Goal: Task Accomplishment & Management: Use online tool/utility

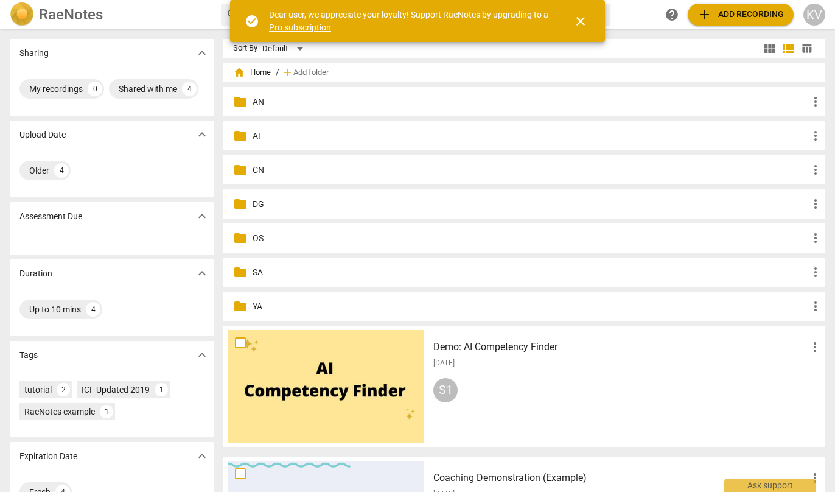
click at [281, 273] on p "SA" at bounding box center [531, 272] width 556 height 13
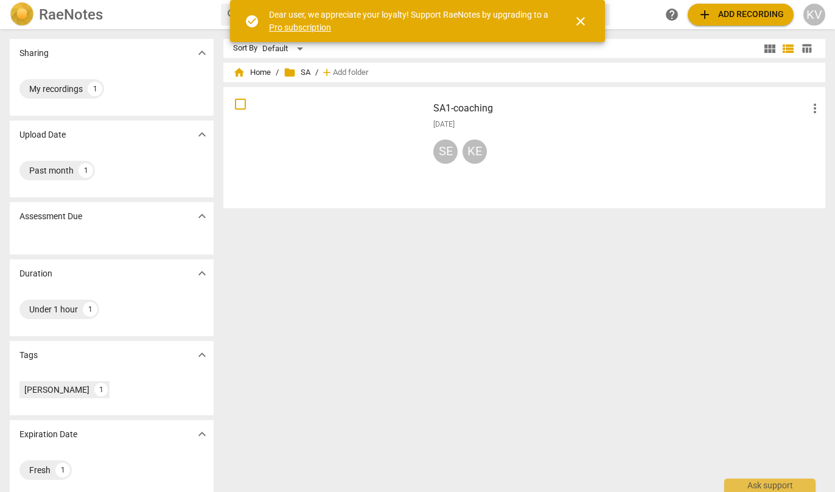
click at [708, 10] on span "add" at bounding box center [705, 14] width 15 height 15
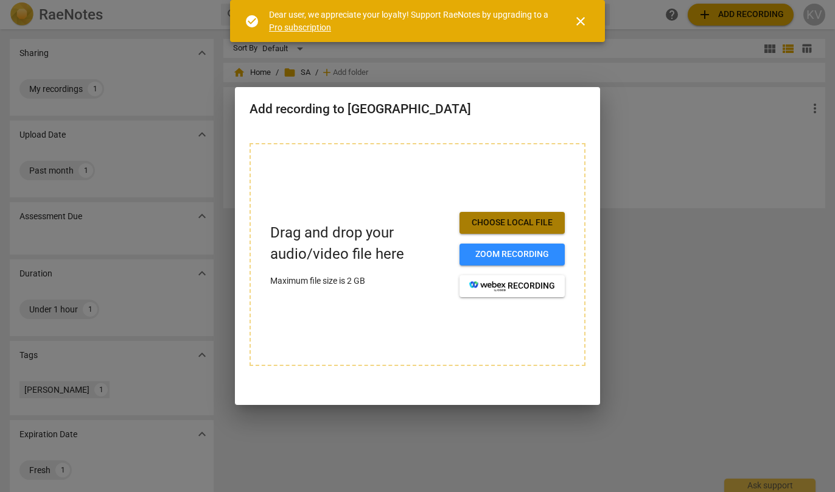
click at [508, 227] on button "Choose local file" at bounding box center [512, 223] width 105 height 22
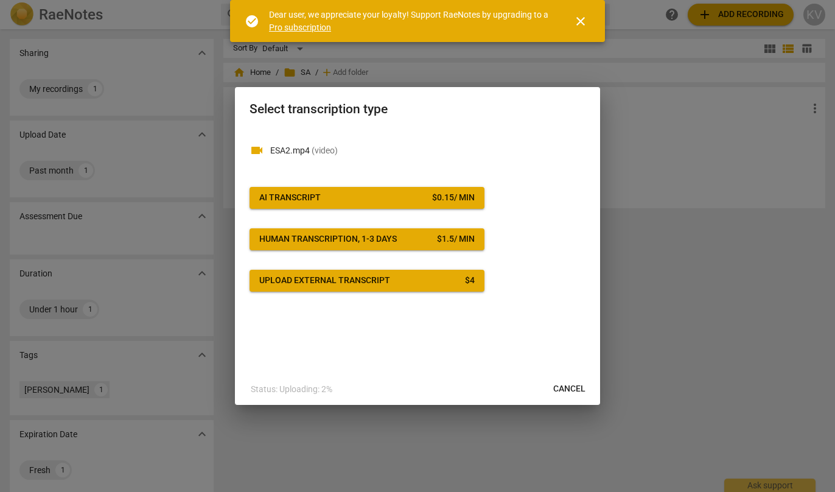
click at [287, 200] on div "AI Transcript" at bounding box center [289, 198] width 61 height 12
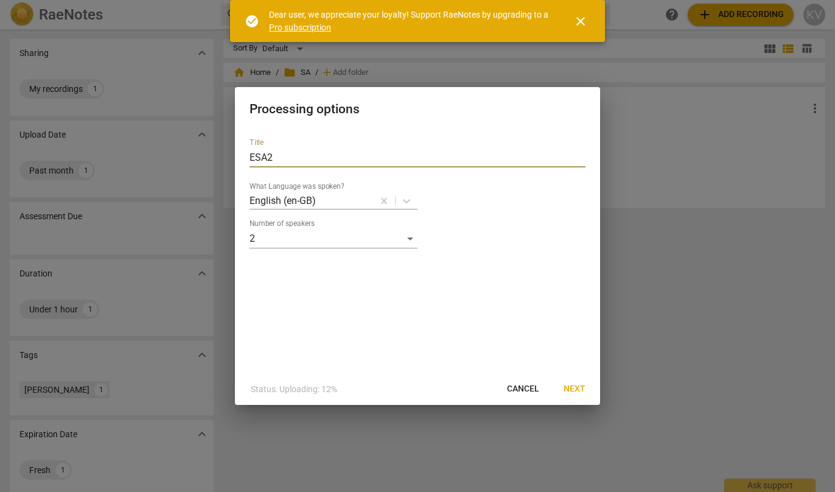
drag, startPoint x: 255, startPoint y: 159, endPoint x: 224, endPoint y: 158, distance: 31.1
click at [224, 158] on div "Processing options Title ESA2 What Language was spoken? English (en-GB) Number …" at bounding box center [417, 246] width 835 height 492
type input "SA2"
click at [577, 387] on span "Next" at bounding box center [575, 389] width 22 height 12
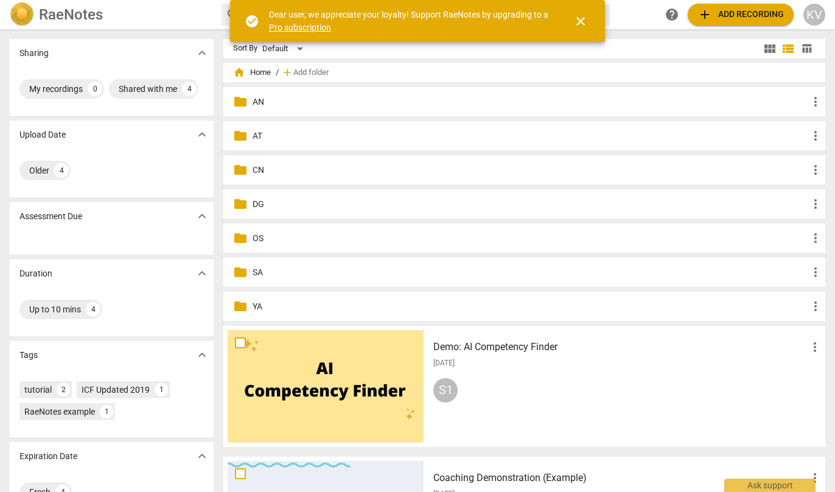
click at [254, 268] on p "SA" at bounding box center [531, 272] width 556 height 13
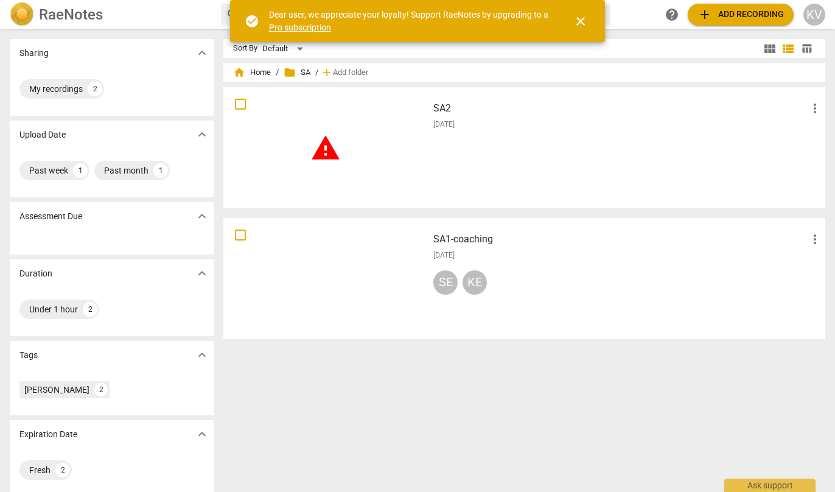
click at [345, 156] on div "warning" at bounding box center [326, 147] width 196 height 113
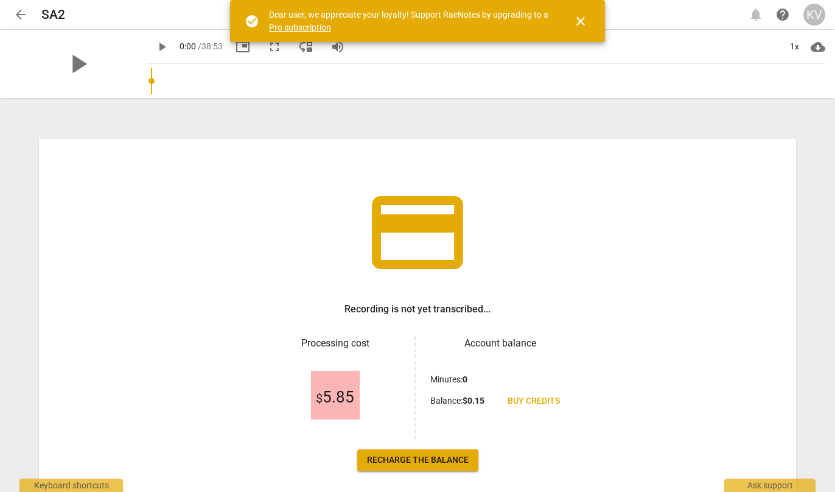
click at [583, 18] on span "close" at bounding box center [580, 21] width 15 height 15
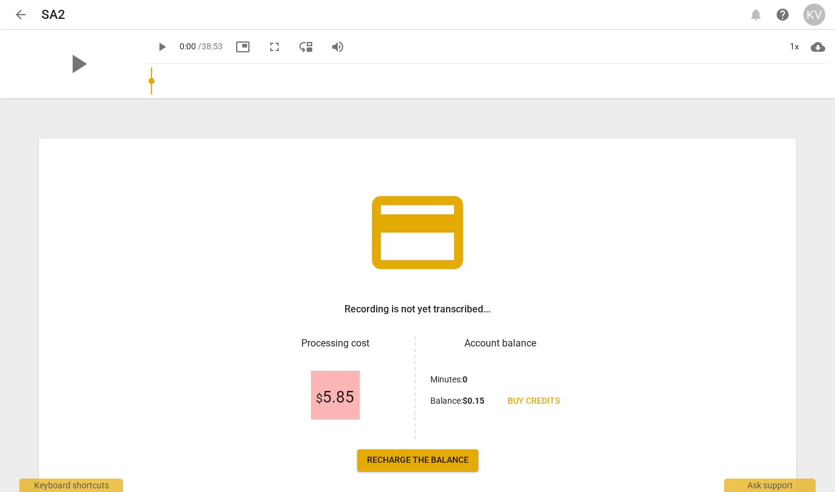
click at [23, 14] on span "arrow_back" at bounding box center [20, 14] width 15 height 15
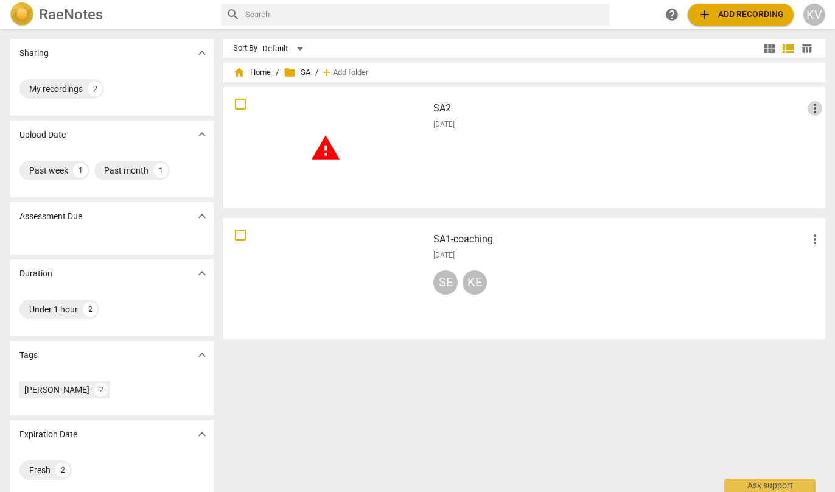
click at [813, 104] on span "more_vert" at bounding box center [815, 108] width 15 height 15
click at [805, 134] on li "Delete" at bounding box center [802, 137] width 46 height 29
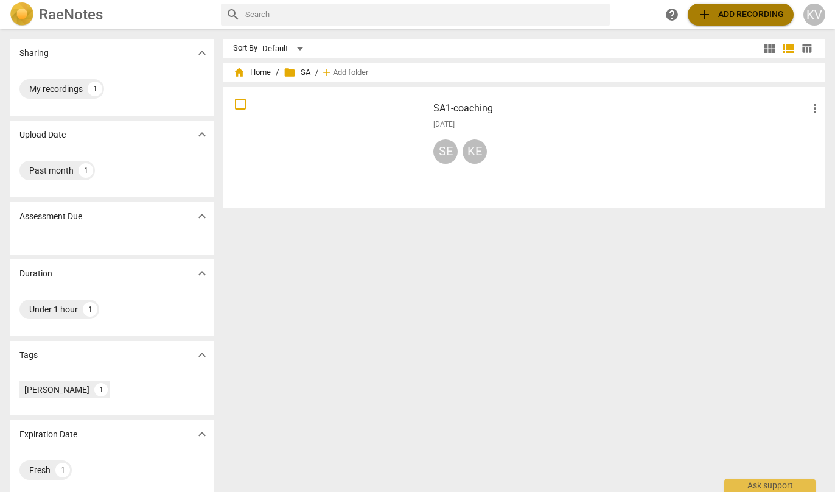
click at [715, 17] on span "add Add recording" at bounding box center [741, 14] width 86 height 15
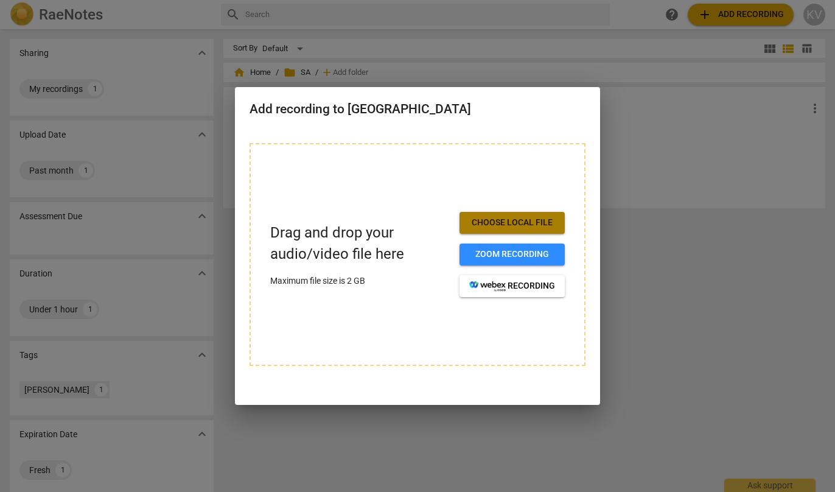
click at [536, 226] on span "Choose local file" at bounding box center [512, 223] width 86 height 12
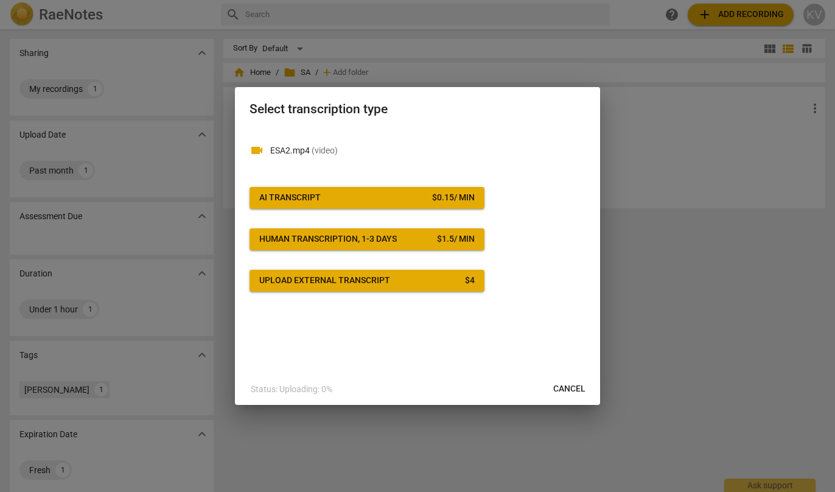
click at [292, 198] on div "AI Transcript" at bounding box center [289, 198] width 61 height 12
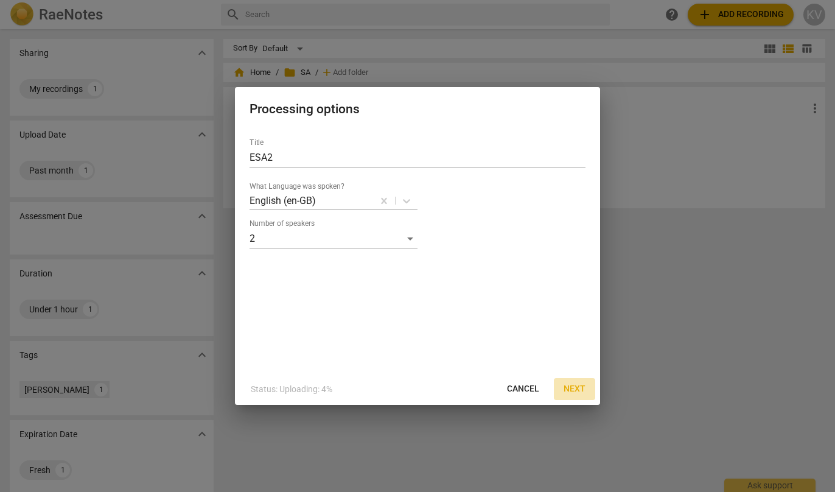
click at [574, 388] on span "Next" at bounding box center [575, 389] width 22 height 12
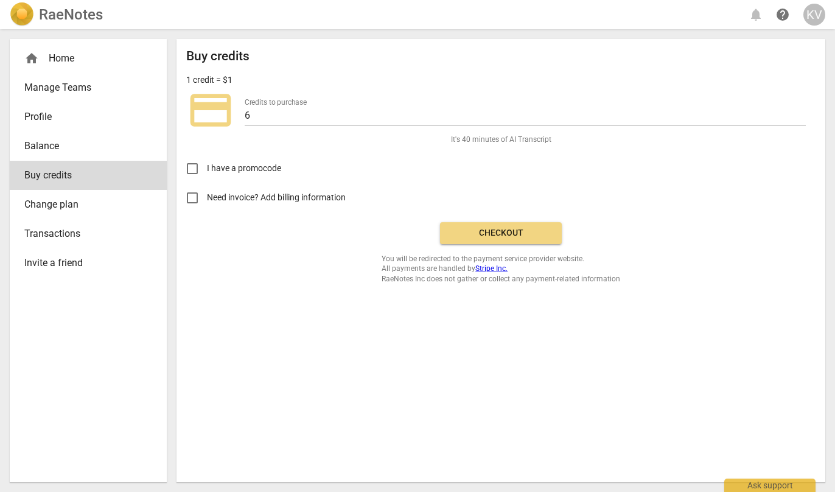
click at [489, 216] on div "Buy credits 1 credit = $1 credit_card Credits to purchase 6 It's 40 minutes of …" at bounding box center [500, 166] width 629 height 235
click at [500, 239] on span "Checkout" at bounding box center [501, 233] width 102 height 12
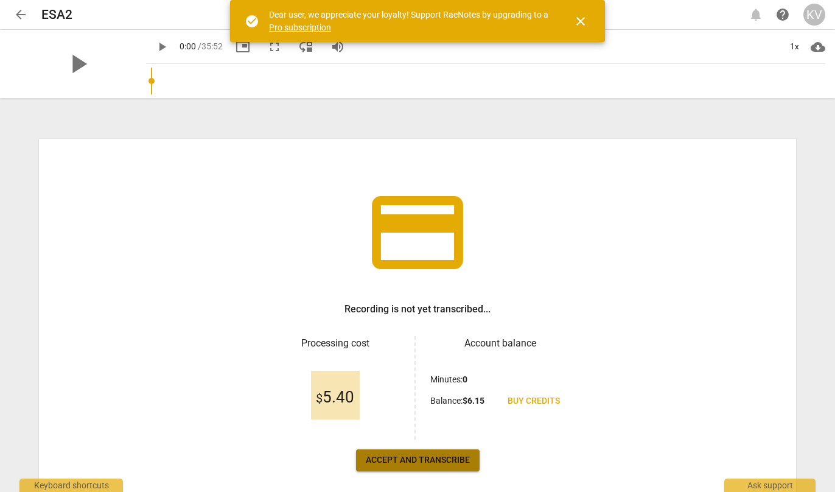
click at [442, 462] on span "Accept and transcribe" at bounding box center [418, 460] width 104 height 12
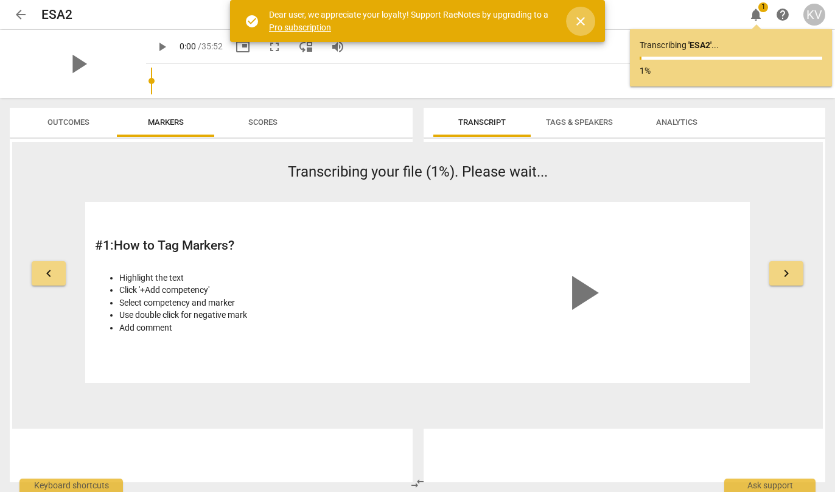
click at [583, 22] on span "close" at bounding box center [580, 21] width 15 height 15
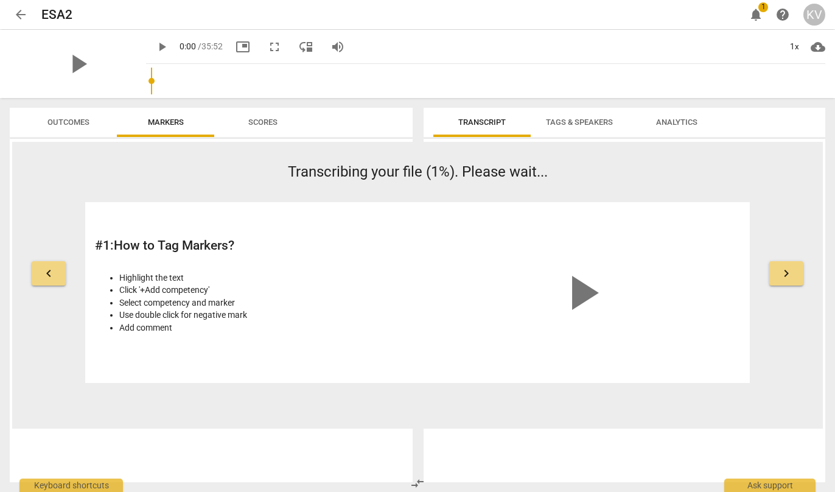
click at [21, 11] on span "arrow_back" at bounding box center [20, 14] width 15 height 15
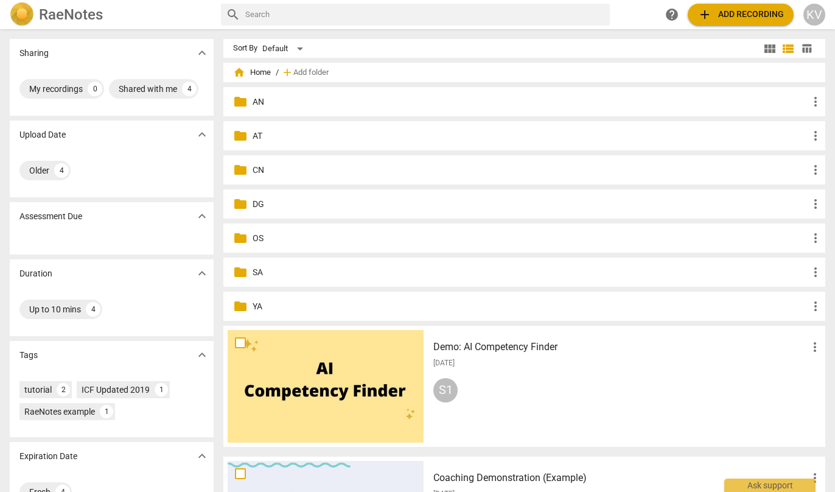
click at [276, 168] on p "CN" at bounding box center [531, 170] width 556 height 13
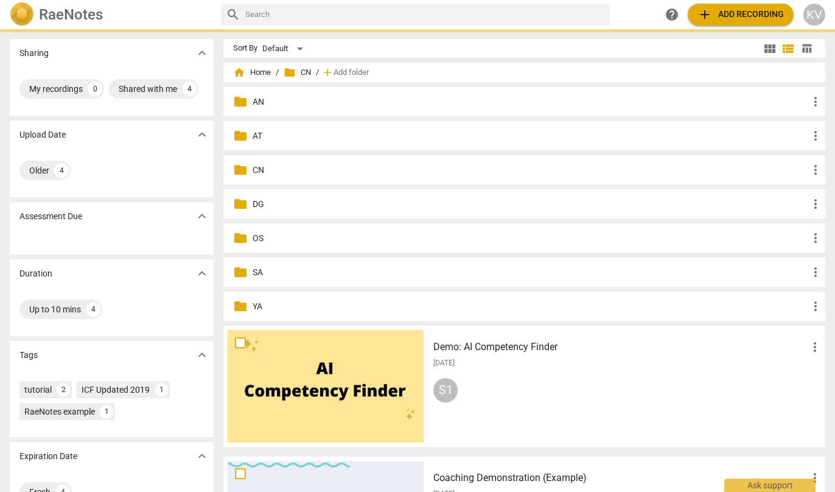
click at [276, 168] on p "CN" at bounding box center [531, 170] width 556 height 13
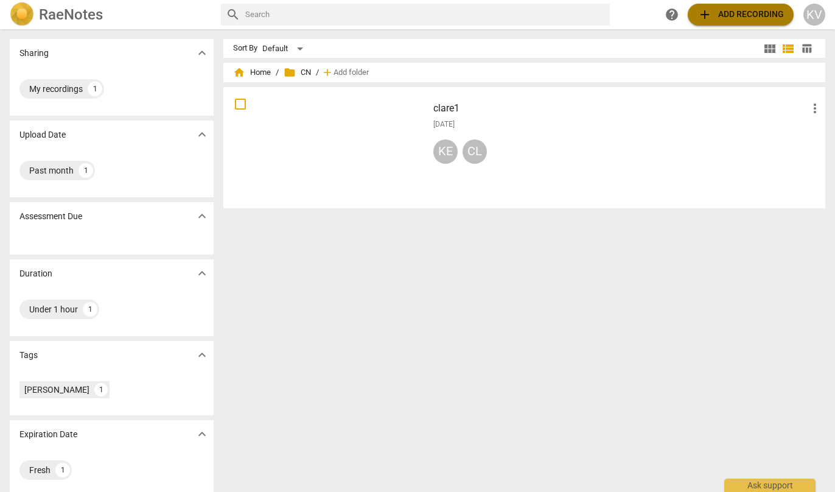
click at [707, 9] on span "add" at bounding box center [705, 14] width 15 height 15
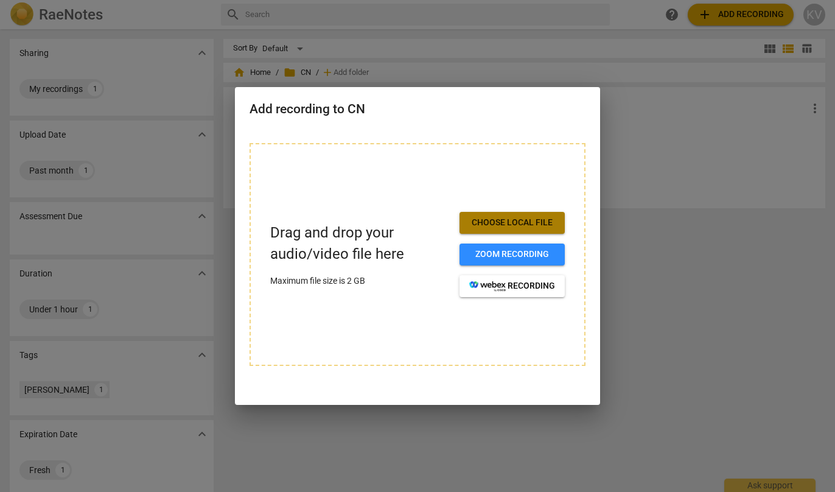
click at [527, 226] on span "Choose local file" at bounding box center [512, 223] width 86 height 12
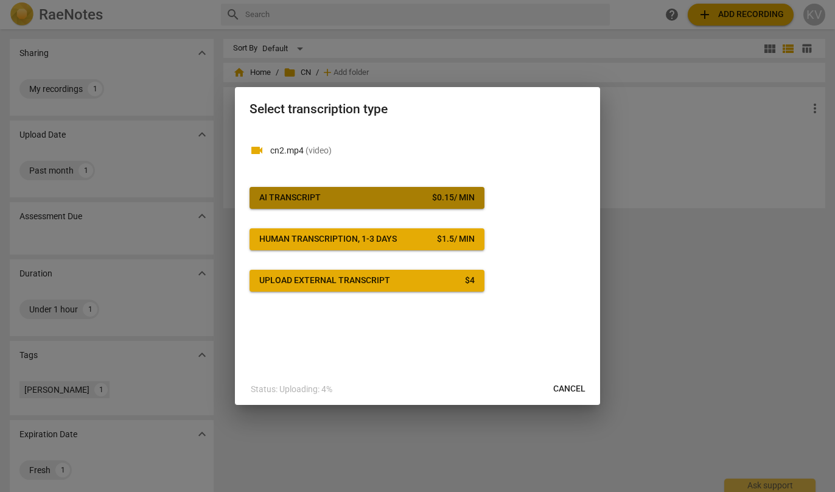
click at [281, 194] on div "AI Transcript" at bounding box center [289, 198] width 61 height 12
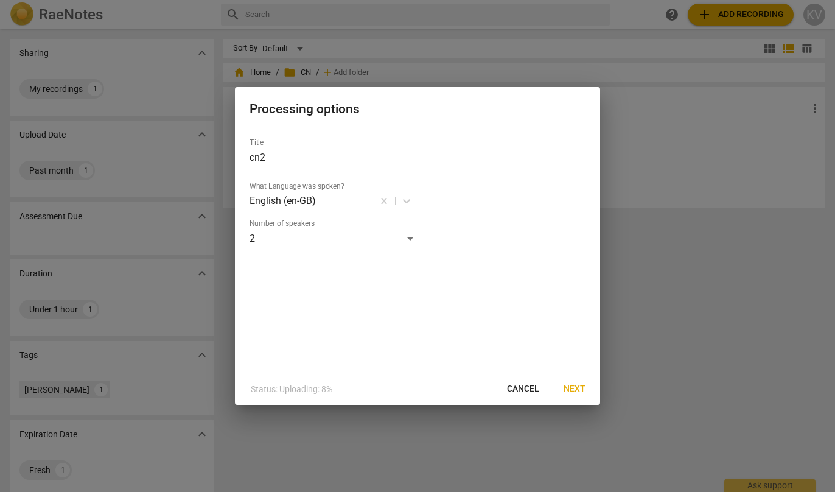
click at [572, 386] on span "Next" at bounding box center [575, 389] width 22 height 12
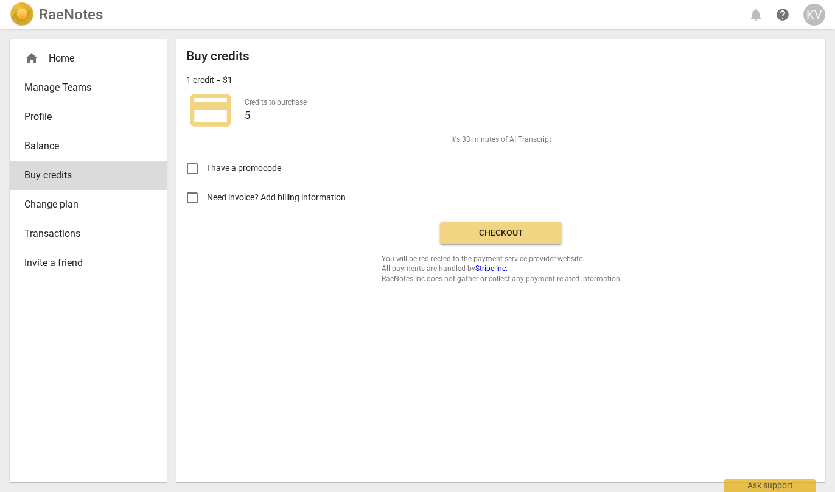
click at [514, 231] on span "Checkout" at bounding box center [501, 233] width 102 height 12
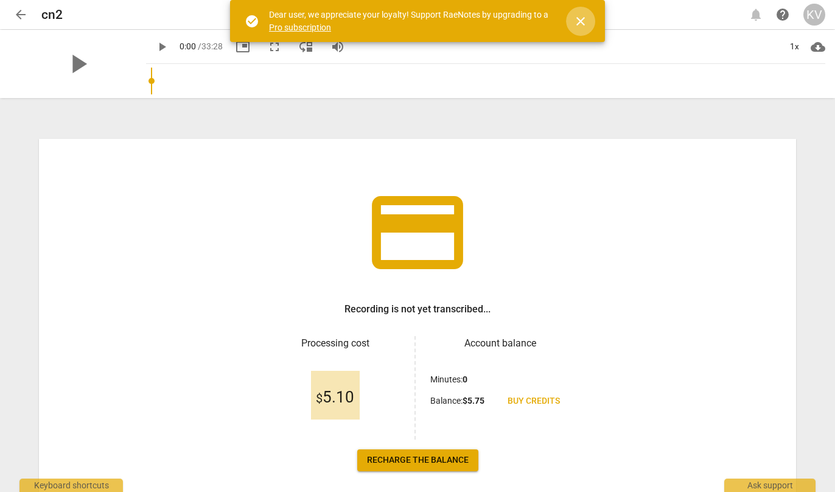
click at [580, 27] on span "close" at bounding box center [580, 21] width 15 height 15
